Goal: Information Seeking & Learning: Learn about a topic

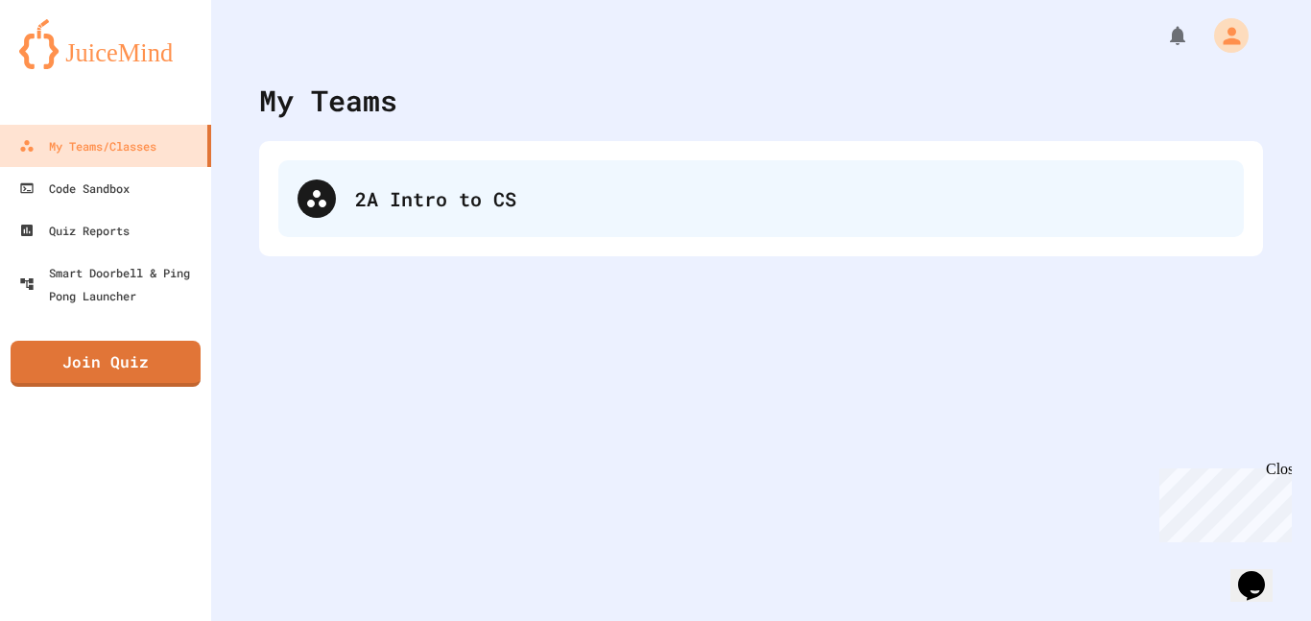
click at [446, 187] on div "2A Intro to CS" at bounding box center [789, 198] width 869 height 29
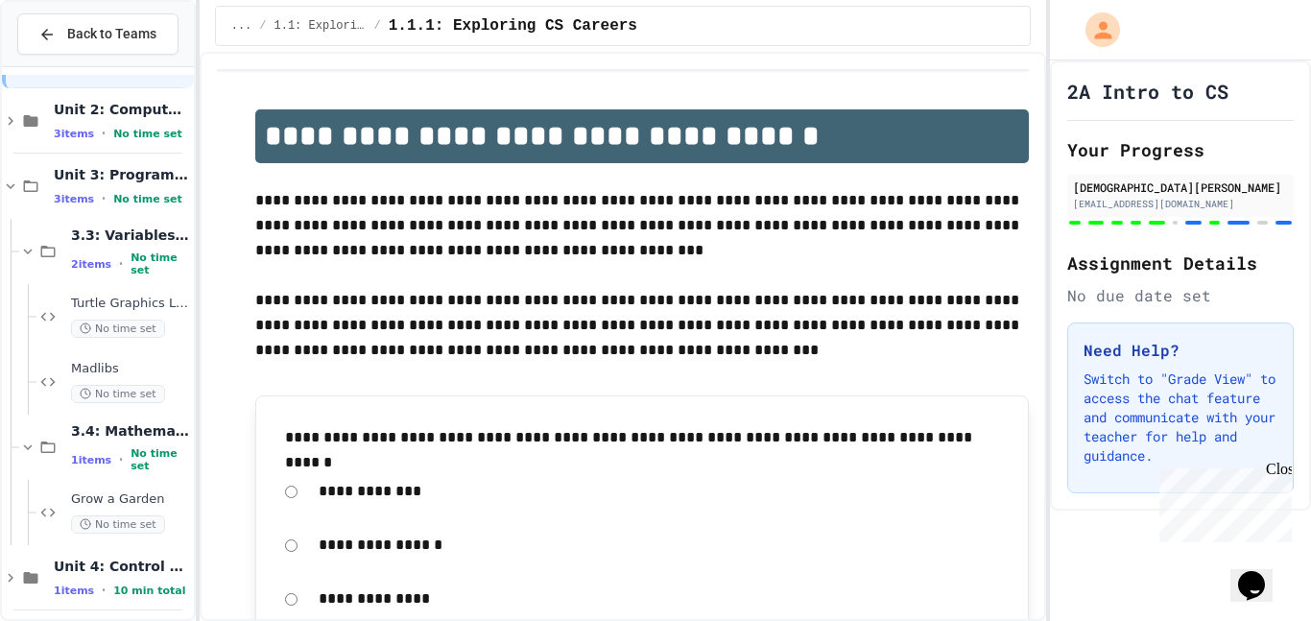
scroll to position [74, 0]
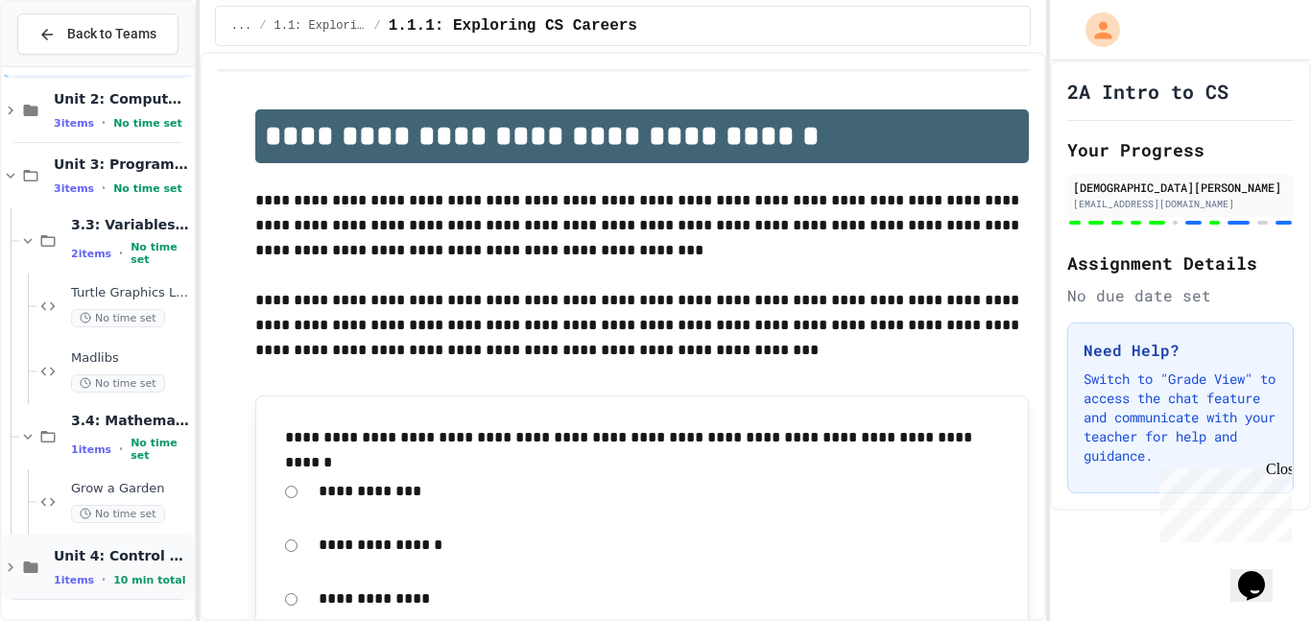
click at [133, 570] on div "Unit 4: Control Structures 1 items • 10 min total" at bounding box center [122, 567] width 136 height 40
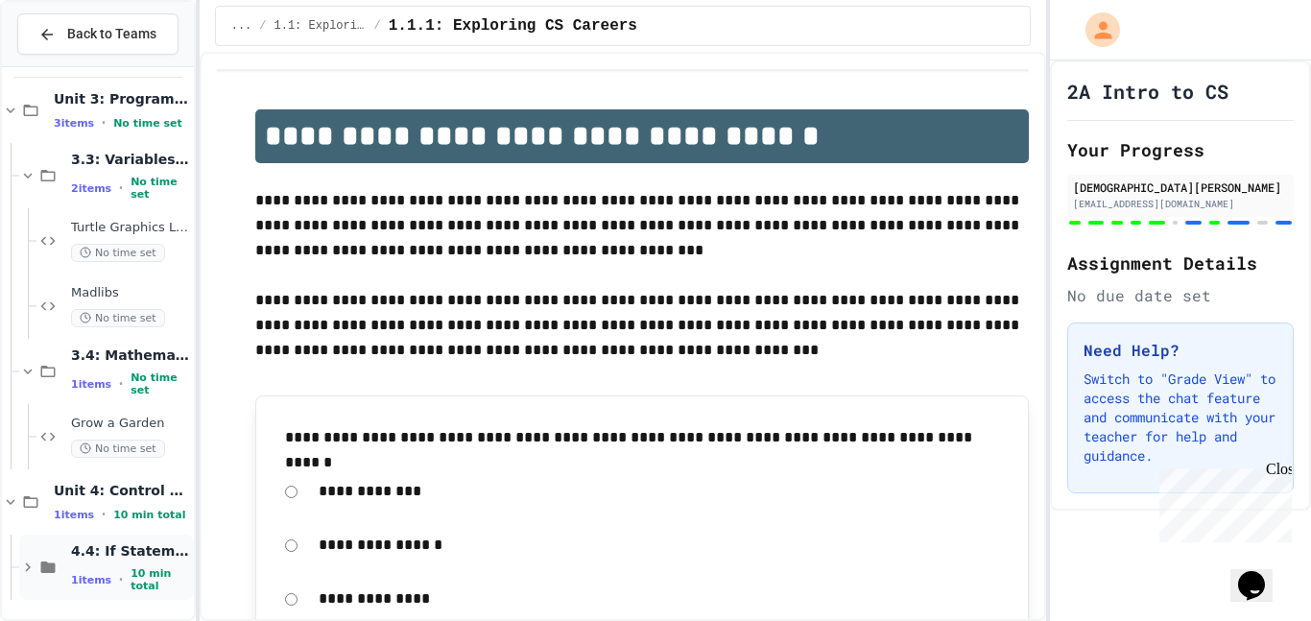
click at [108, 577] on div "1 items • 10 min total" at bounding box center [130, 579] width 119 height 25
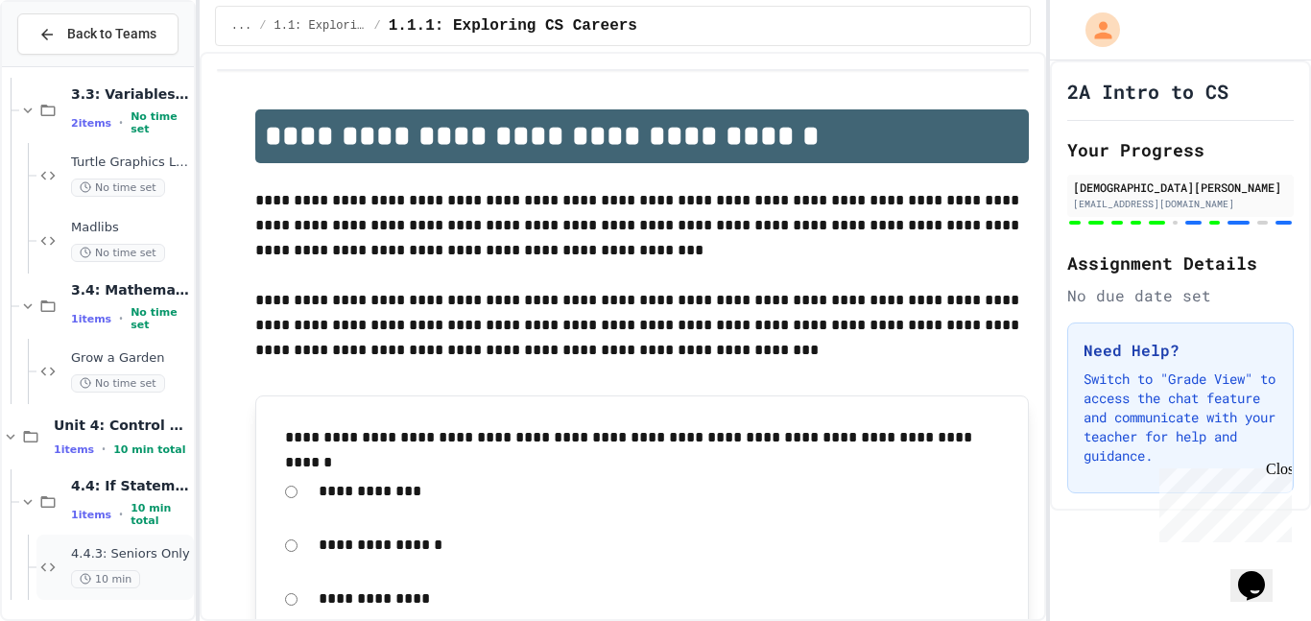
click at [130, 560] on span "4.4.3: Seniors Only" at bounding box center [130, 554] width 119 height 16
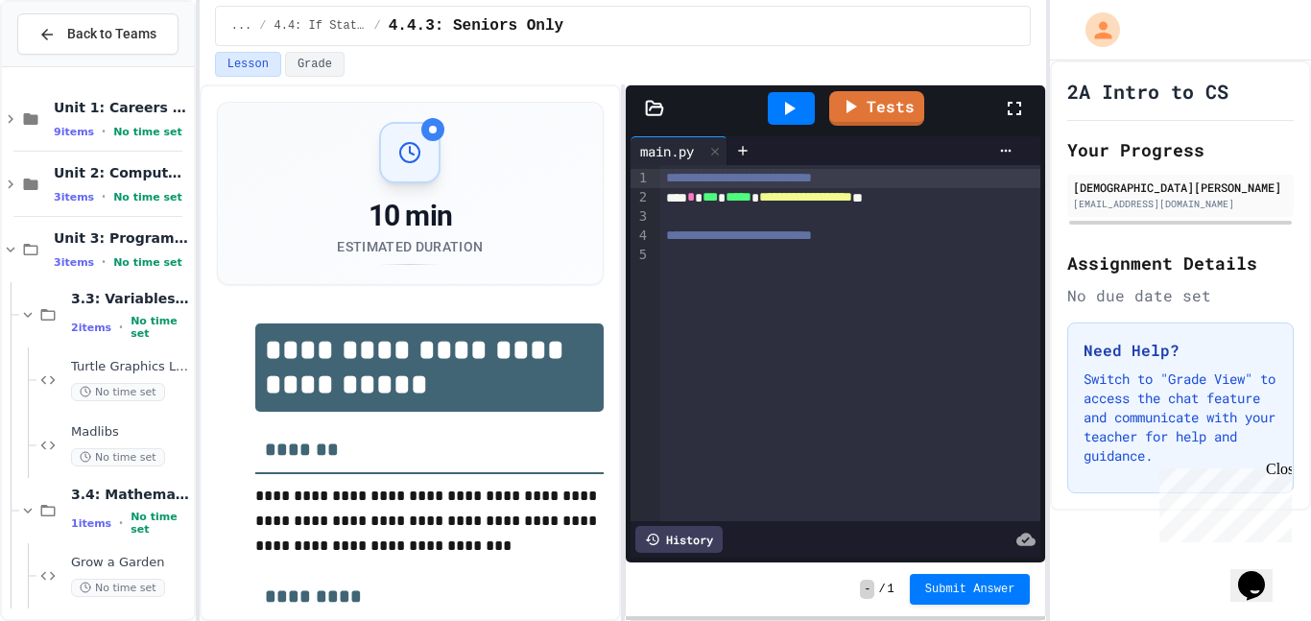
click at [799, 94] on div at bounding box center [791, 108] width 47 height 33
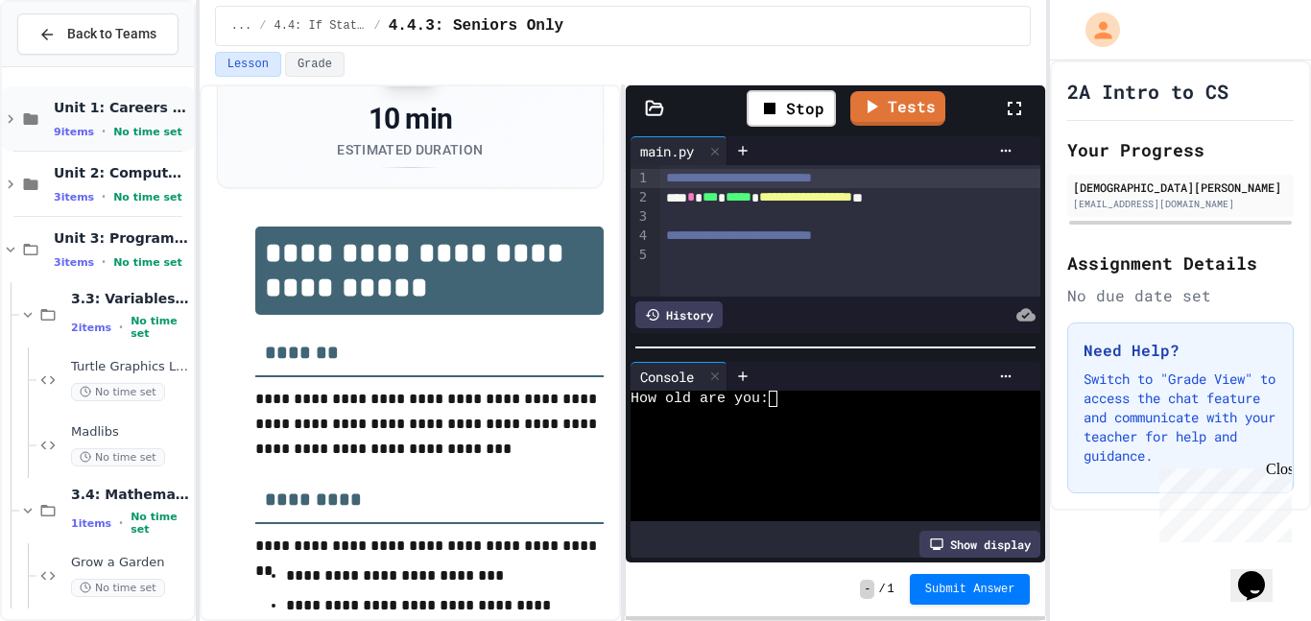
click at [77, 133] on span "9 items" at bounding box center [74, 132] width 40 height 12
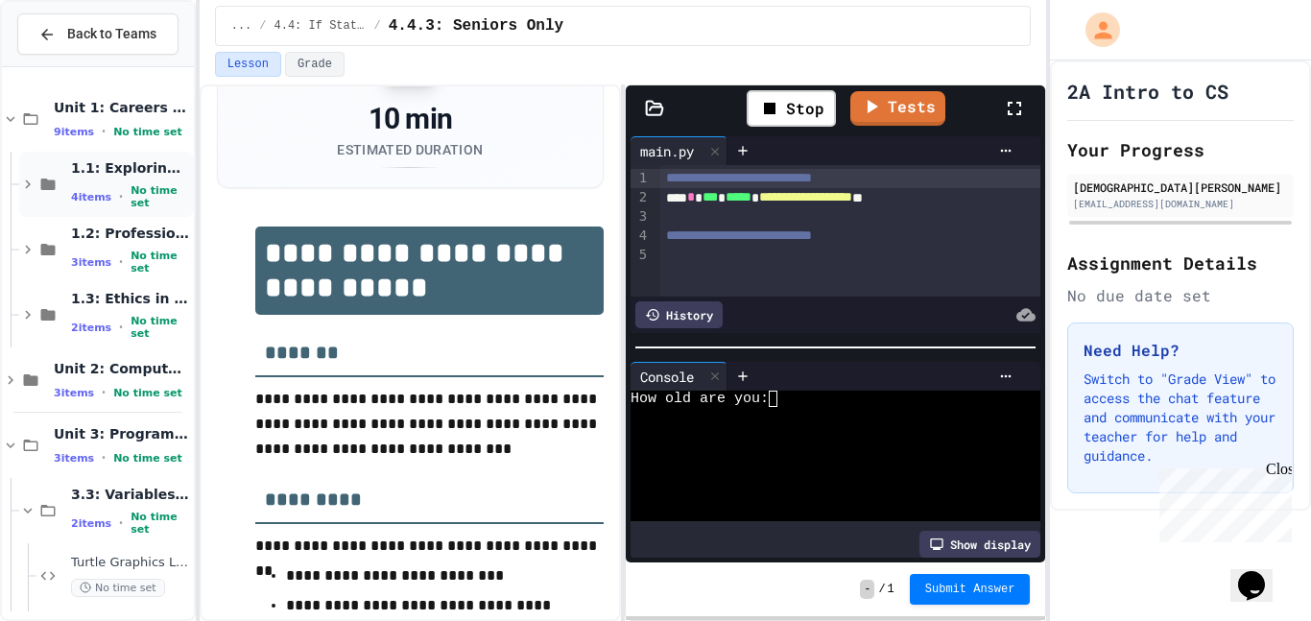
click at [106, 191] on span "4 items" at bounding box center [91, 197] width 40 height 12
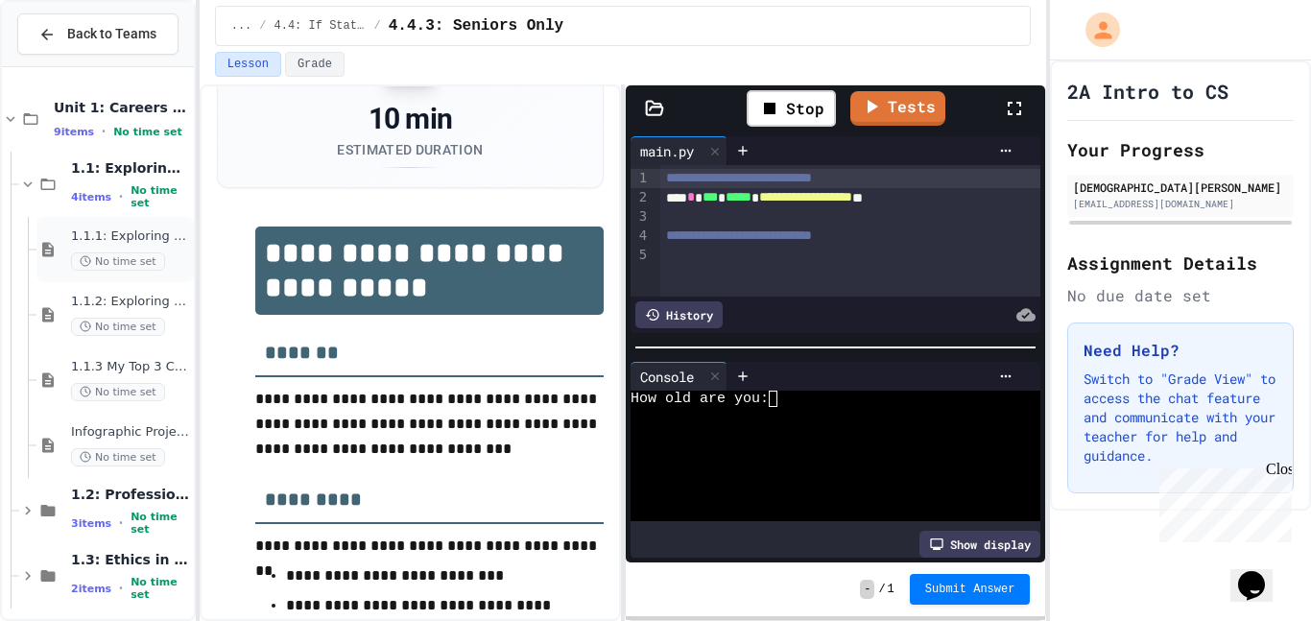
click at [118, 249] on div "1.1.1: Exploring CS Careers No time set" at bounding box center [130, 249] width 119 height 42
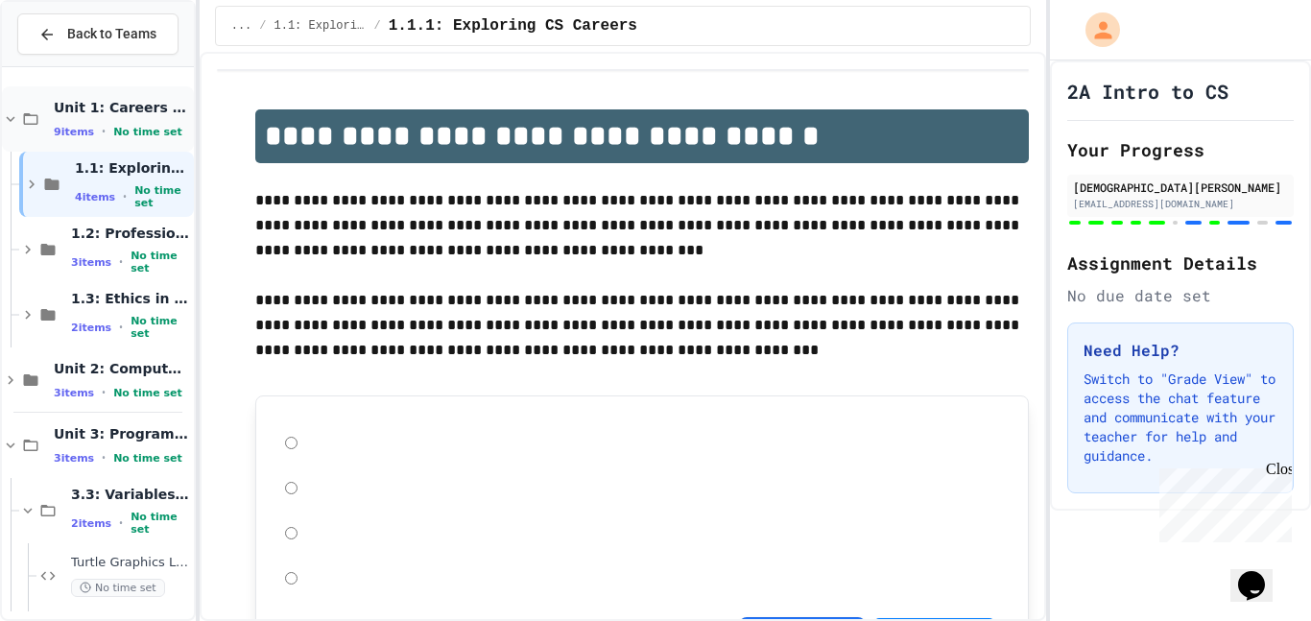
click at [80, 141] on div "Unit 1: Careers & Professionalism 9 items • No time set" at bounding box center [98, 118] width 192 height 65
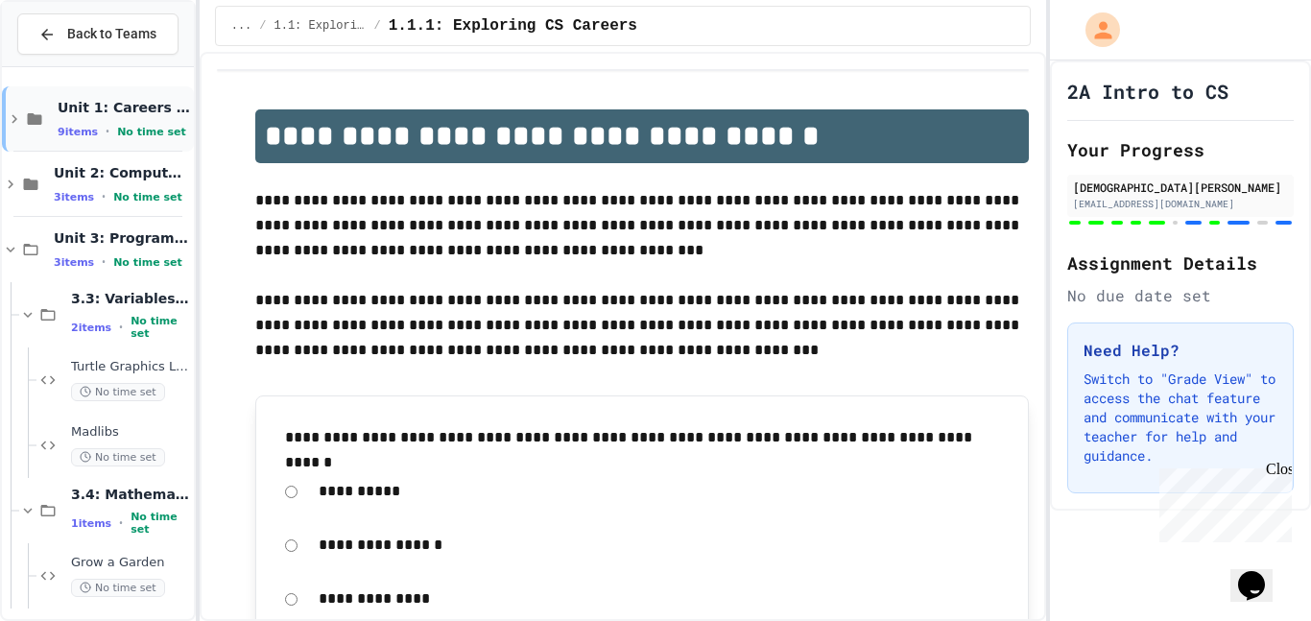
click at [70, 132] on span "9 items" at bounding box center [78, 132] width 40 height 12
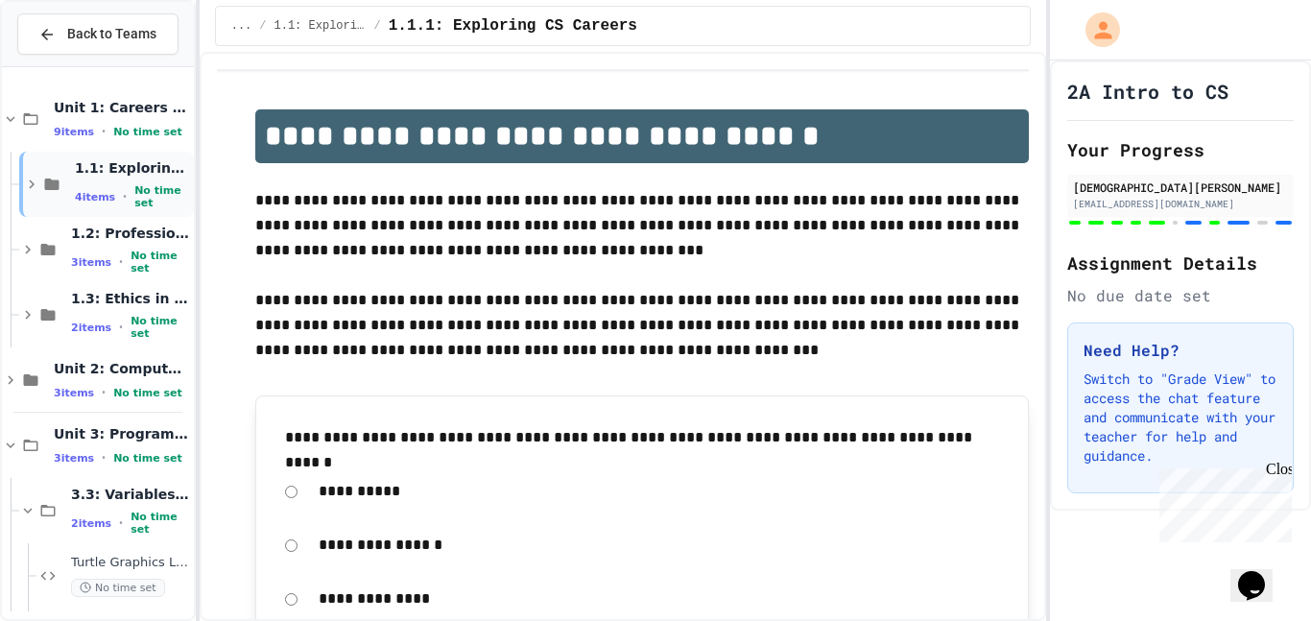
click at [56, 185] on icon at bounding box center [52, 184] width 14 height 12
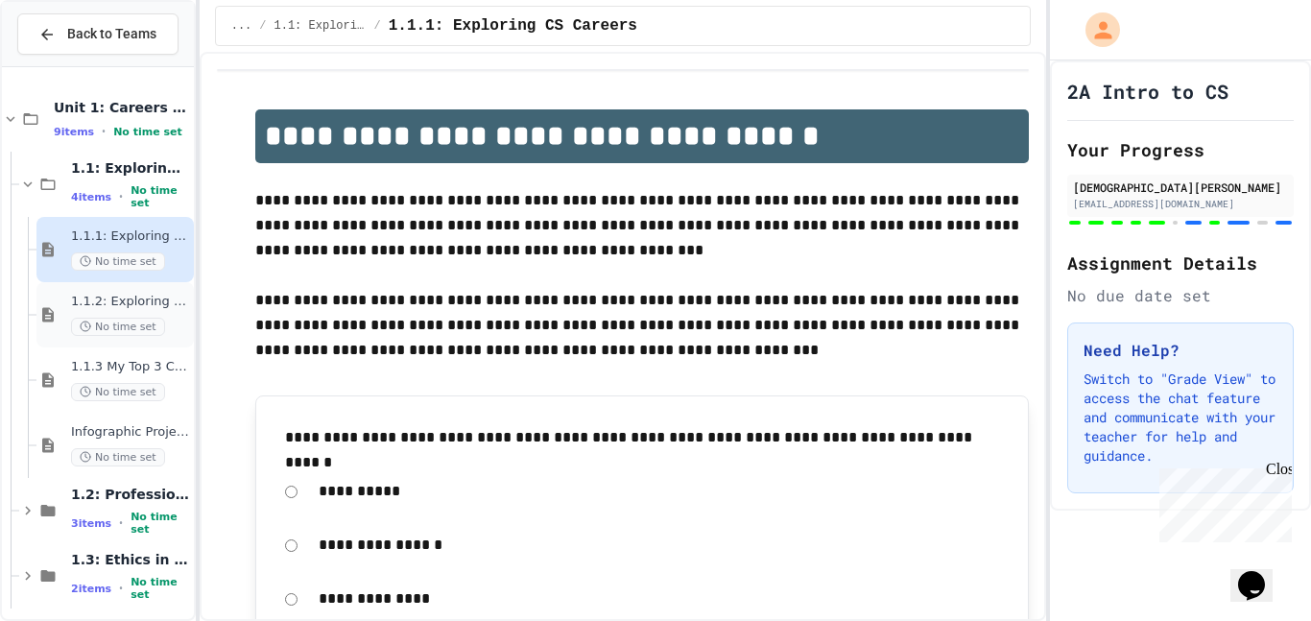
click at [105, 321] on span "No time set" at bounding box center [118, 327] width 94 height 18
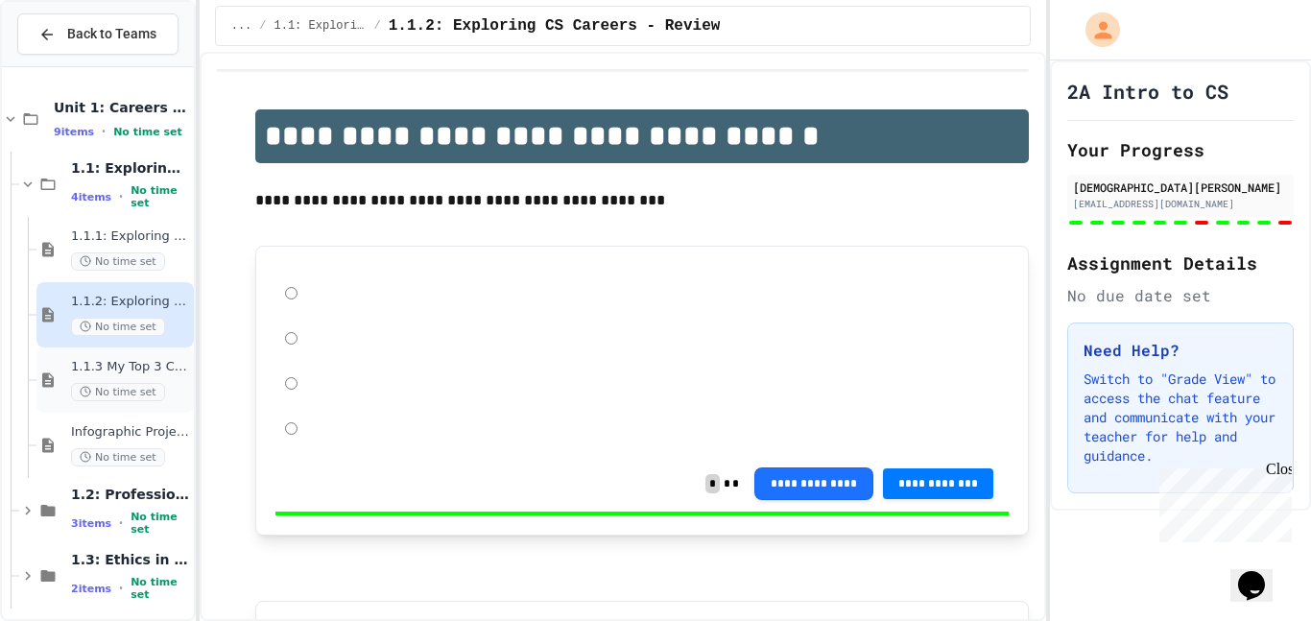
click at [142, 384] on span "No time set" at bounding box center [118, 392] width 94 height 18
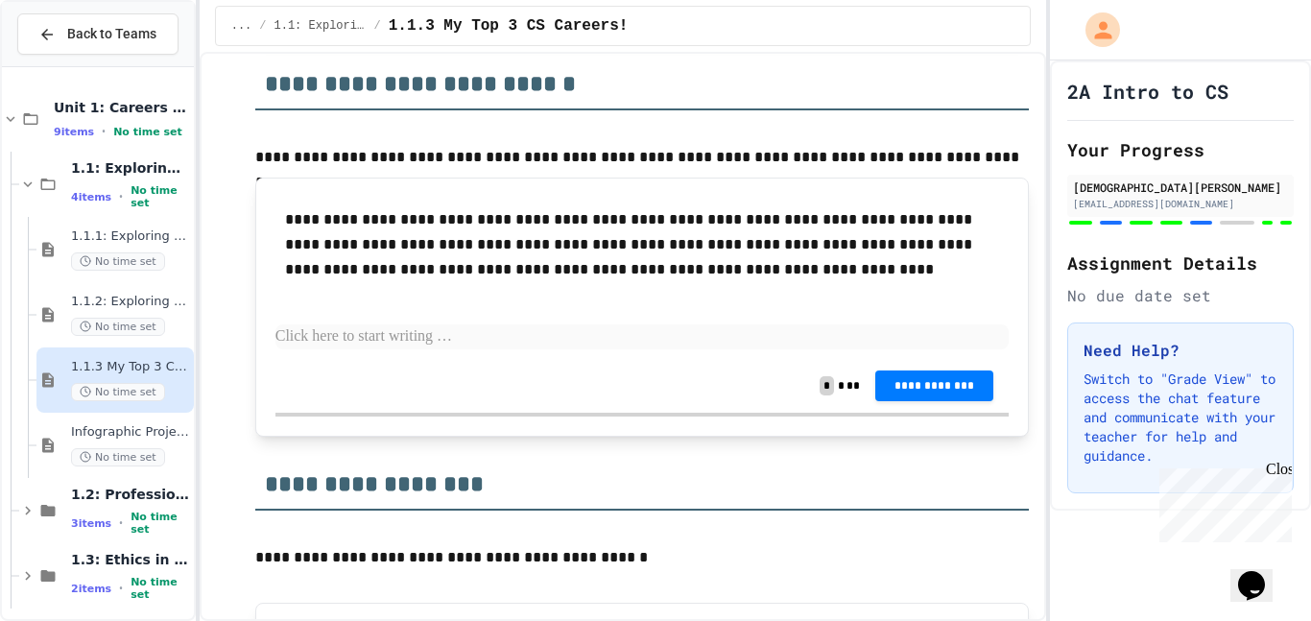
scroll to position [2844, 0]
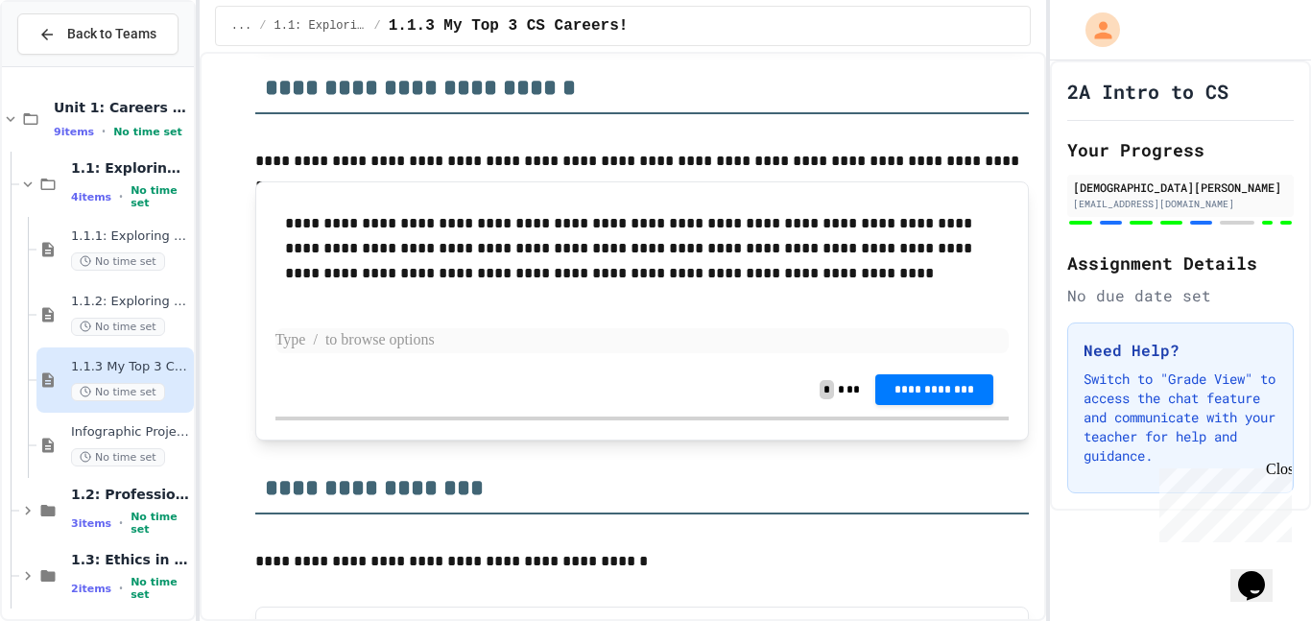
click at [505, 344] on p at bounding box center [642, 340] width 734 height 25
